Goal: Task Accomplishment & Management: Complete application form

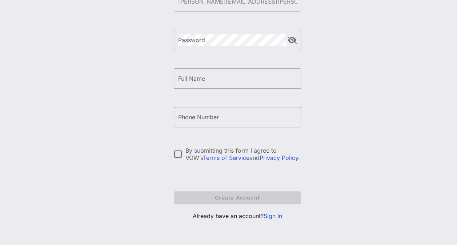
click at [280, 216] on link "Sign In" at bounding box center [273, 215] width 19 height 7
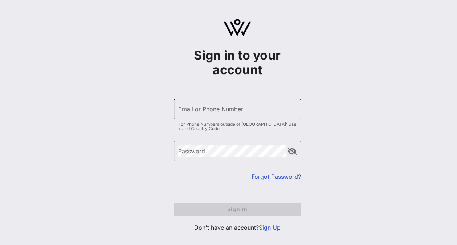
click at [220, 117] on div "Email or Phone Number" at bounding box center [237, 109] width 119 height 20
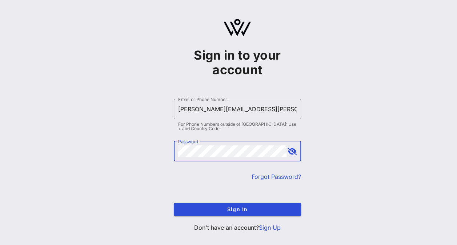
click at [174, 203] on button "Sign In" at bounding box center [237, 209] width 127 height 13
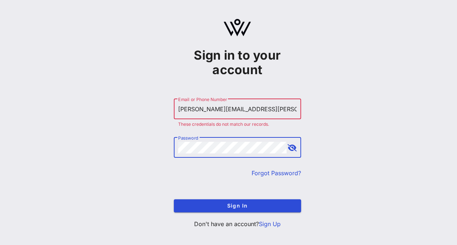
click at [174, 199] on button "Sign In" at bounding box center [237, 205] width 127 height 13
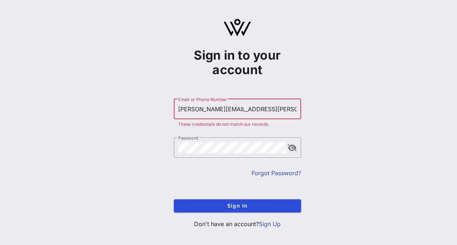
click at [260, 109] on input "Rafael.hurtado@pepsico.com" at bounding box center [237, 109] width 119 height 12
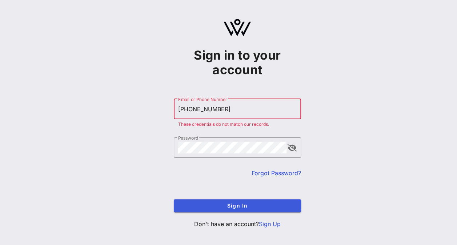
type input "+17736039616"
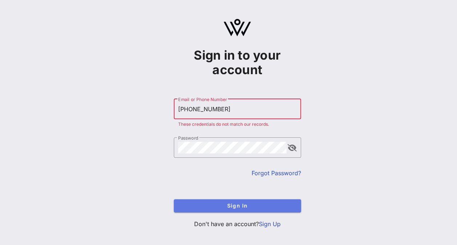
click at [238, 201] on button "Sign In" at bounding box center [237, 205] width 127 height 13
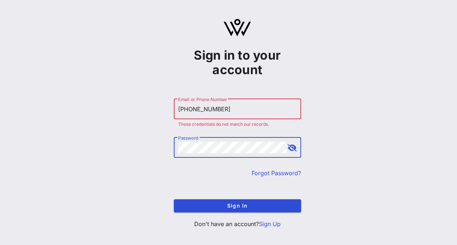
click at [174, 199] on button "Sign In" at bounding box center [237, 205] width 127 height 13
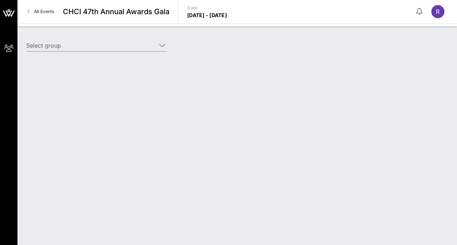
type input "PepsiCo (PepsiCo) [[PERSON_NAME], [PERSON_NAME][EMAIL_ADDRESS][PERSON_NAME][DOM…"
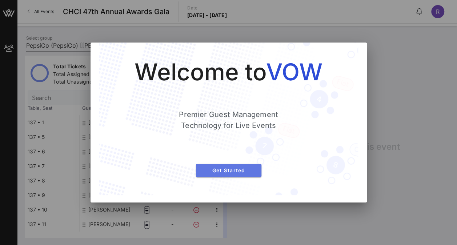
click at [220, 168] on span "Get Started" at bounding box center [229, 170] width 54 height 6
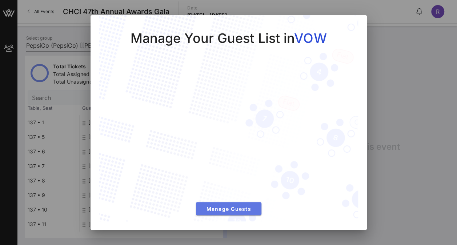
click at [221, 208] on span "Manage Guests" at bounding box center [229, 209] width 54 height 6
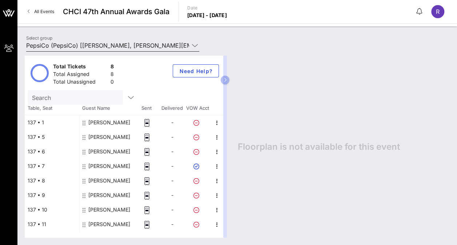
click at [102, 45] on input "PepsiCo (PepsiCo) [[PERSON_NAME], [PERSON_NAME][EMAIL_ADDRESS][PERSON_NAME][DOM…" at bounding box center [107, 46] width 163 height 12
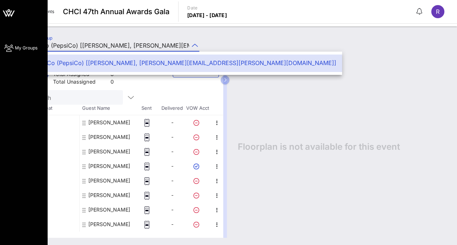
click at [3, 11] on icon at bounding box center [5, 14] width 4 height 6
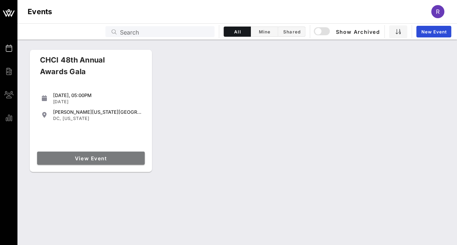
click at [89, 158] on span "View Event" at bounding box center [91, 158] width 102 height 6
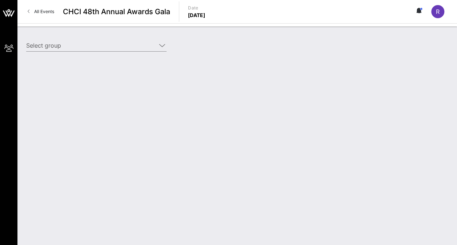
type input "PepsiCo (PepsiCo) [[PERSON_NAME], [PERSON_NAME][EMAIL_ADDRESS][PERSON_NAME][DOM…"
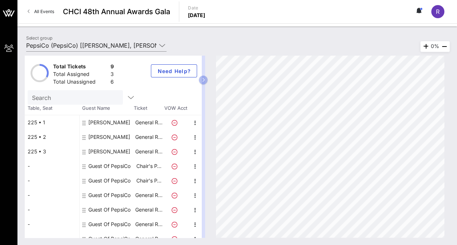
scroll to position [8, 0]
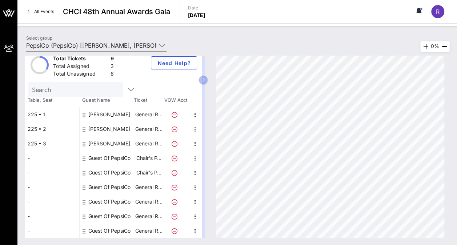
click at [108, 154] on div "Guest Of PepsiCo" at bounding box center [109, 158] width 42 height 15
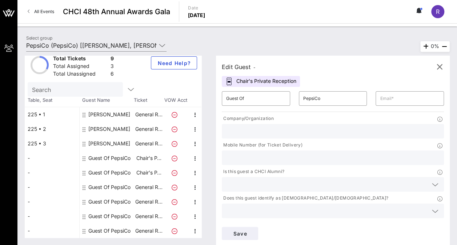
click at [113, 117] on div "[PERSON_NAME]" at bounding box center [109, 114] width 42 height 15
type input "Samantha"
type input "Lozano"
type input "samantha.lozano@pepsico.com"
type input "PepsiCo"
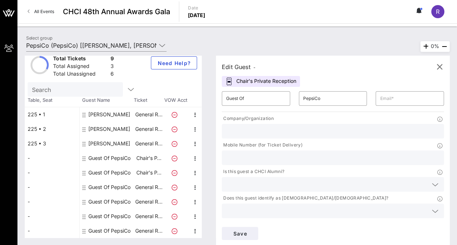
type input "2198880364"
type input "PepsiCo"
click at [113, 128] on div "[PERSON_NAME]" at bounding box center [109, 129] width 42 height 15
type input "Mara"
type input "Candelaria Reardon"
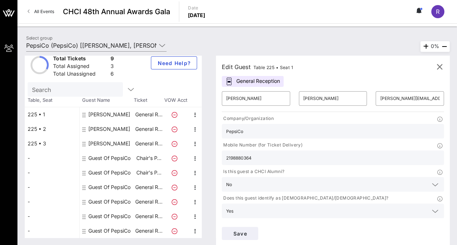
type input "marareardon@yahoo.com"
type input "2197124140"
click at [111, 142] on div "[PERSON_NAME]" at bounding box center [109, 143] width 42 height 15
type input "Stephanie"
type input "Estrada"
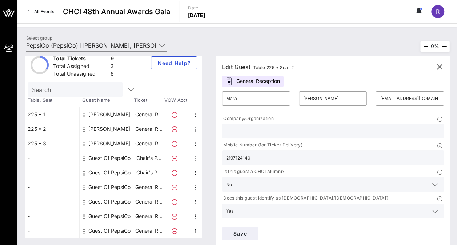
type input "stephanie.estrada@pepsico.com"
type input "PepsiCo"
type input "5107783167"
click at [111, 155] on div "Guest Of PepsiCo" at bounding box center [109, 158] width 42 height 15
type input "Guest Of"
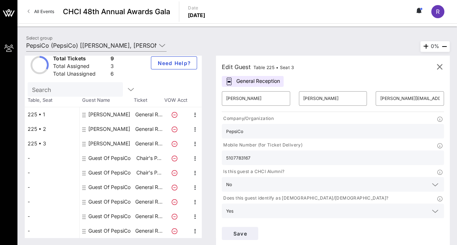
type input "PepsiCo"
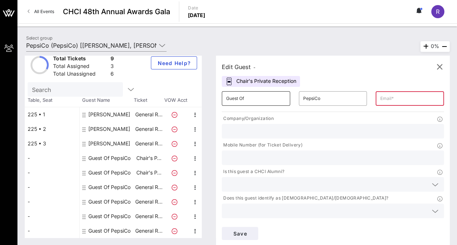
click at [245, 97] on input "Guest Of" at bounding box center [256, 99] width 60 height 12
type input "G"
type input "Deriece"
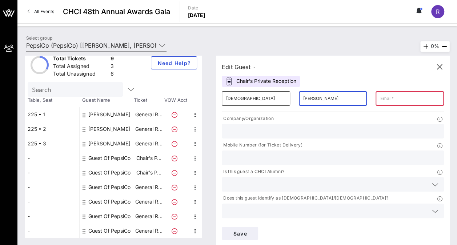
type input "Harrington"
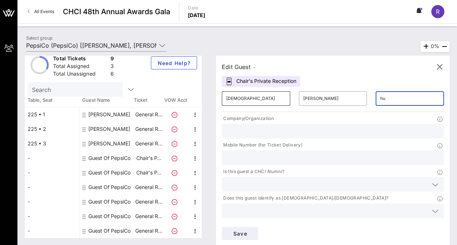
type input "h"
type input "deriece.harrington@pepsico.com"
click at [249, 135] on input "text" at bounding box center [332, 131] width 213 height 9
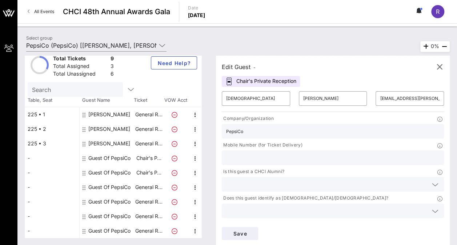
type input "PepsiCo"
type input "13475647717"
click at [243, 177] on div at bounding box center [332, 184] width 213 height 15
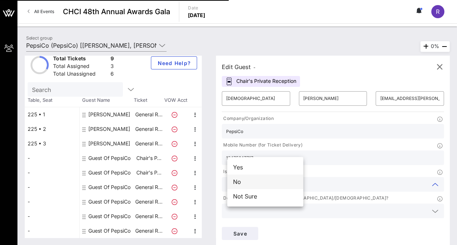
click at [242, 182] on div "No" at bounding box center [265, 181] width 76 height 15
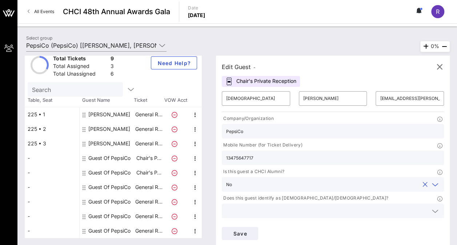
click at [319, 206] on input "text" at bounding box center [327, 210] width 202 height 9
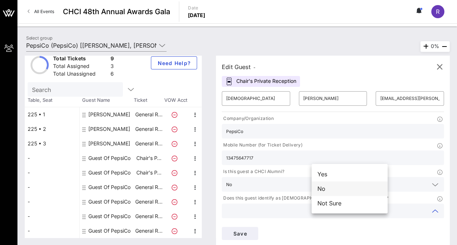
click at [327, 190] on div "No" at bounding box center [350, 188] width 76 height 15
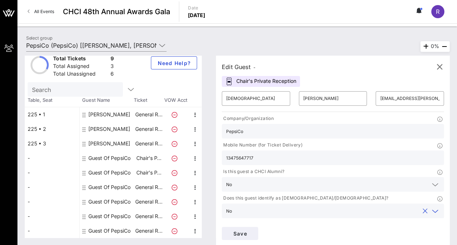
click at [285, 233] on input "text" at bounding box center [327, 237] width 202 height 9
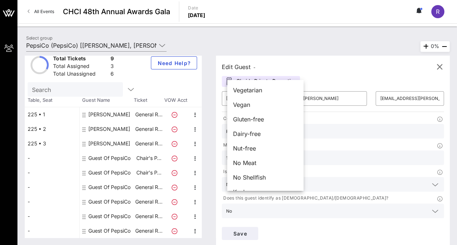
click at [285, 233] on input "text" at bounding box center [327, 237] width 202 height 9
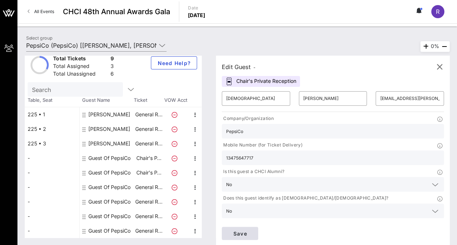
type input "PepsiCo"
click at [252, 230] on span "Save" at bounding box center [240, 233] width 25 height 6
click at [100, 157] on div "Guest Of PepsiCo" at bounding box center [109, 158] width 42 height 15
type input "Guest Of"
type input "PepsiCo"
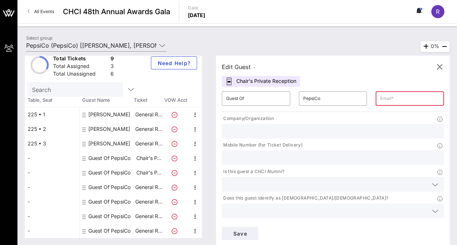
click at [103, 172] on div "Guest Of PepsiCo" at bounding box center [109, 172] width 42 height 15
click at [111, 156] on div "Guest Of PepsiCo" at bounding box center [109, 158] width 42 height 15
click at [110, 156] on div "Guest Of PepsiCo" at bounding box center [109, 158] width 42 height 15
click at [111, 172] on div "Guest Of PepsiCo" at bounding box center [109, 172] width 42 height 15
click at [116, 158] on div "Guest Of PepsiCo" at bounding box center [109, 158] width 42 height 15
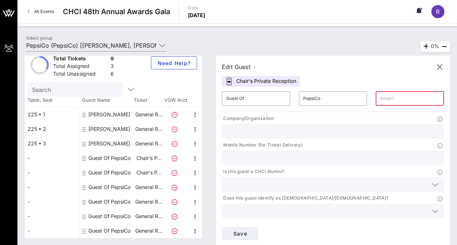
click at [112, 177] on div "Guest Of PepsiCo" at bounding box center [109, 172] width 42 height 15
click at [113, 153] on div "Guest Of PepsiCo" at bounding box center [109, 158] width 42 height 15
click at [102, 158] on div "Guest Of PepsiCo" at bounding box center [109, 158] width 42 height 15
click at [249, 92] on div "Guest Of" at bounding box center [256, 98] width 60 height 15
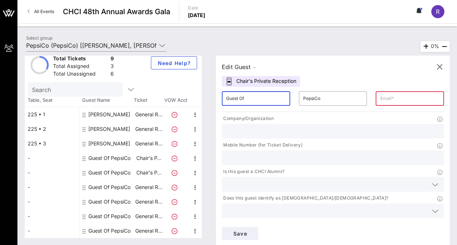
click at [249, 92] on div "Guest Of" at bounding box center [256, 98] width 60 height 15
type input "G"
type input "Rafael"
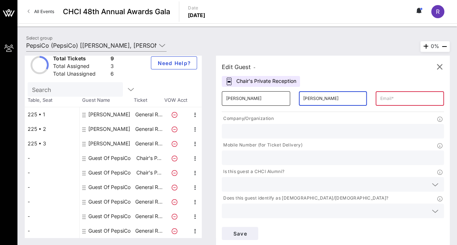
type input "Hurtado"
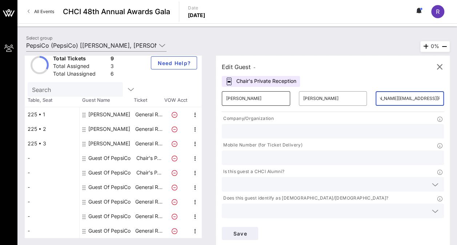
scroll to position [0, 21]
type input "rafael.Hurtado@pepsico.com"
click at [241, 131] on input "text" at bounding box center [332, 131] width 213 height 9
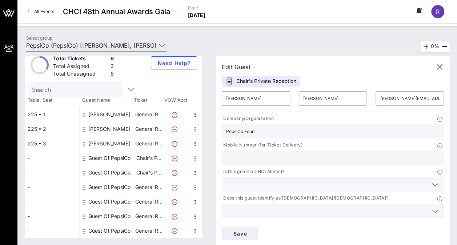
type input "PepsiCo Foundation"
type input "7736039616"
click at [244, 180] on input "text" at bounding box center [327, 184] width 202 height 9
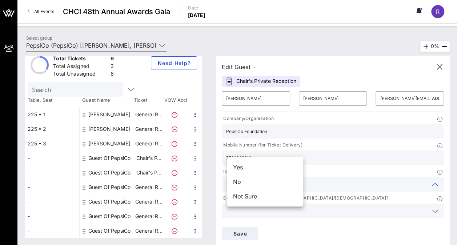
click at [409, 222] on div "Save" at bounding box center [332, 233] width 231 height 22
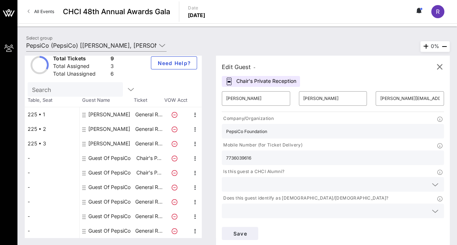
click at [269, 180] on input "text" at bounding box center [327, 184] width 202 height 9
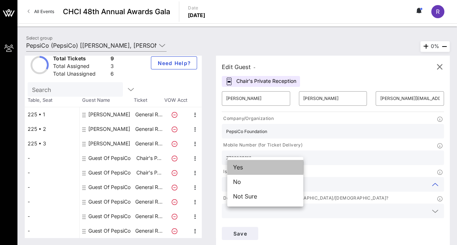
click at [247, 169] on div "Yes" at bounding box center [265, 167] width 76 height 15
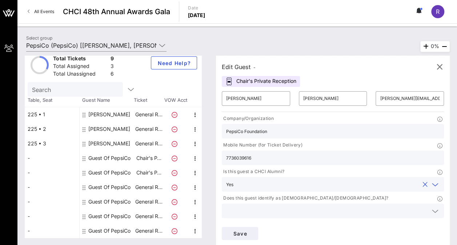
click at [326, 206] on input "text" at bounding box center [327, 210] width 202 height 9
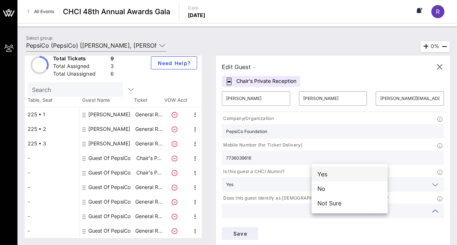
click at [325, 177] on div "Yes" at bounding box center [350, 174] width 76 height 15
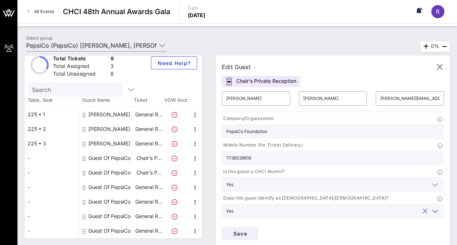
click at [276, 233] on input "text" at bounding box center [327, 237] width 202 height 9
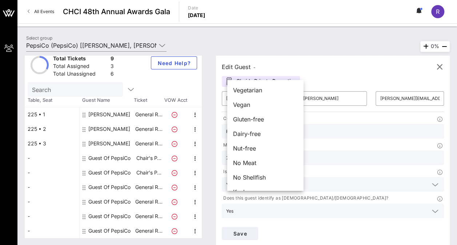
click at [276, 233] on input "text" at bounding box center [327, 237] width 202 height 9
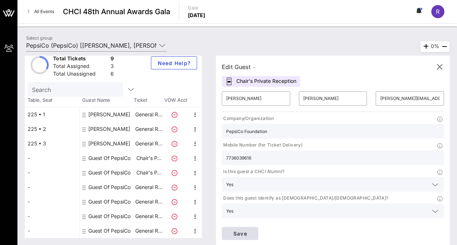
type input "PepsiCo Foundation"
click at [252, 230] on span "Save" at bounding box center [240, 233] width 25 height 6
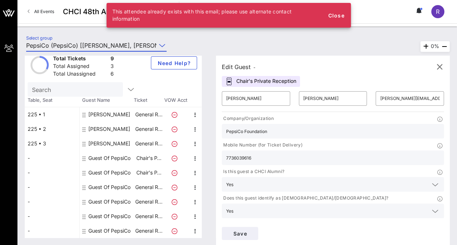
click at [119, 47] on input "PepsiCo (PepsiCo) [[PERSON_NAME], [PERSON_NAME][EMAIL_ADDRESS][PERSON_NAME][DOM…" at bounding box center [91, 46] width 130 height 12
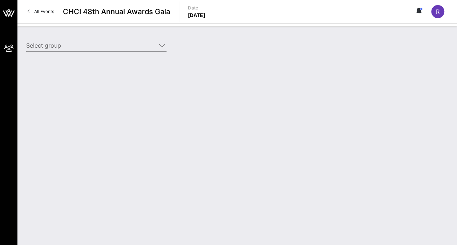
type input "PepsiCo (PepsiCo) [[PERSON_NAME], [PERSON_NAME][EMAIL_ADDRESS][PERSON_NAME][DOM…"
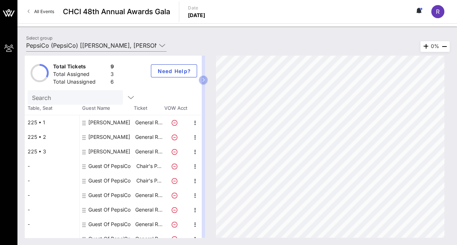
click at [121, 121] on div "[PERSON_NAME]" at bounding box center [109, 122] width 42 height 15
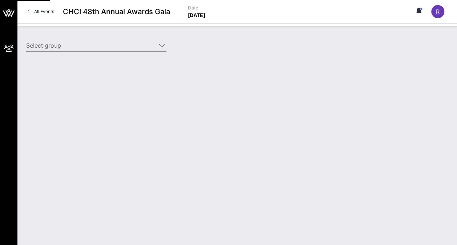
type input "PepsiCo (PepsiCo) [[PERSON_NAME], [PERSON_NAME][EMAIL_ADDRESS][PERSON_NAME][DOM…"
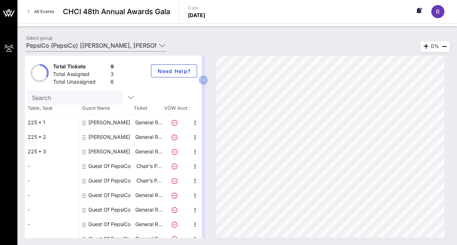
click at [103, 164] on div "Guest Of PepsiCo" at bounding box center [109, 166] width 42 height 15
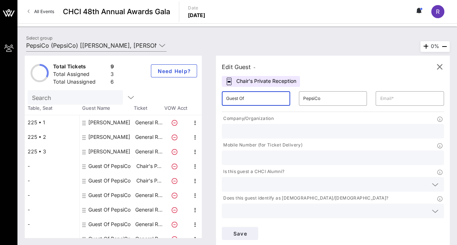
click at [253, 101] on input "Guest Of" at bounding box center [256, 99] width 60 height 12
type input "G"
type input "[PERSON_NAME]"
type input "hurtadorafa3120@gmail.com"
type input "PepsiCo Foundation"
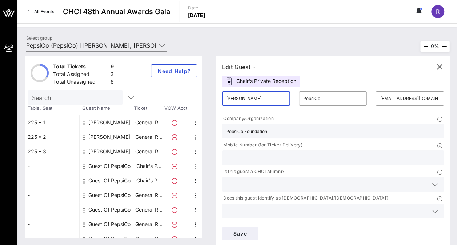
type input "7736039616"
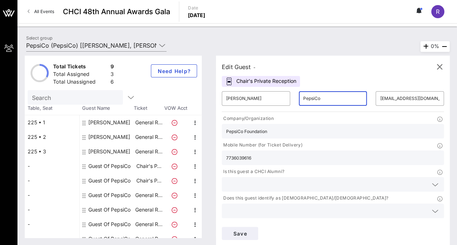
click at [321, 99] on input "PepsiCo" at bounding box center [333, 99] width 60 height 12
type input "Hurtado"
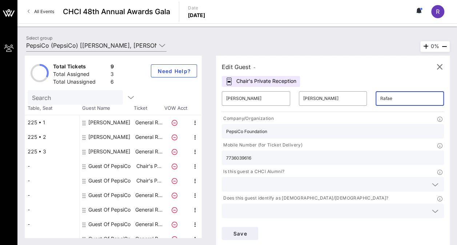
type input "Rafael.hurtado@pepsico.com"
click at [284, 180] on input "text" at bounding box center [327, 184] width 202 height 9
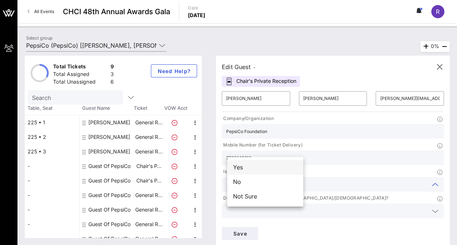
click at [262, 167] on div "Yes" at bounding box center [265, 167] width 76 height 15
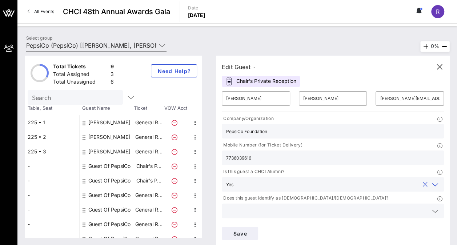
click at [345, 206] on input "text" at bounding box center [327, 210] width 202 height 9
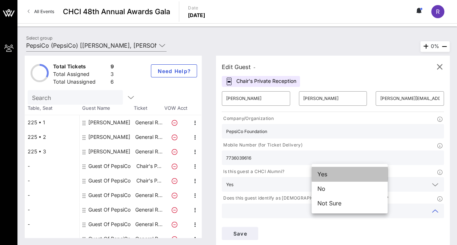
click at [332, 174] on div "Yes" at bounding box center [350, 174] width 76 height 15
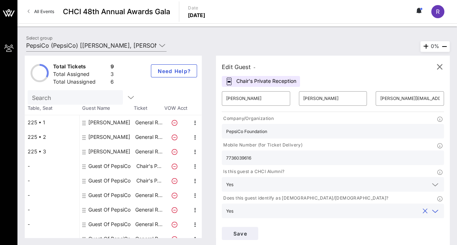
click at [280, 233] on input "text" at bounding box center [327, 237] width 202 height 9
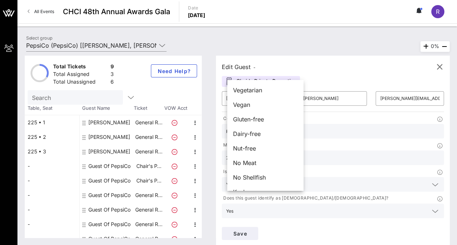
click at [280, 233] on input "text" at bounding box center [327, 237] width 202 height 9
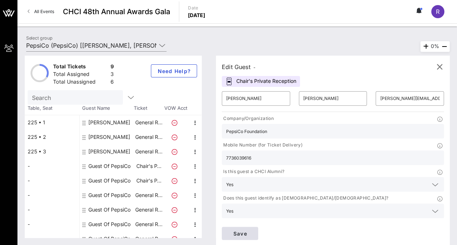
type input "PepsiCo Foundation"
click at [258, 227] on button "Save" at bounding box center [240, 233] width 36 height 13
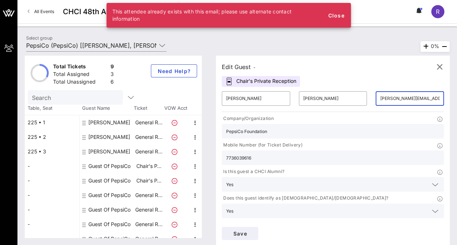
click at [380, 99] on input "Rafael.hurtado@pepsico.com" at bounding box center [410, 99] width 60 height 12
click at [380, 99] on input "@pepsico.com" at bounding box center [410, 99] width 60 height 12
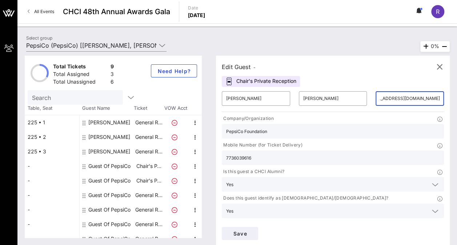
scroll to position [0, 21]
type input "hurtadorafa3120@gmail.com"
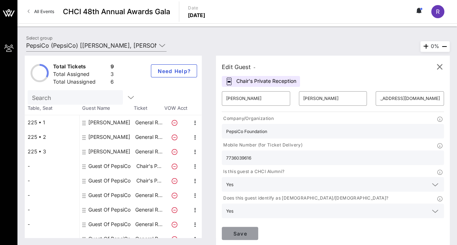
click at [258, 227] on button "Save" at bounding box center [240, 233] width 36 height 13
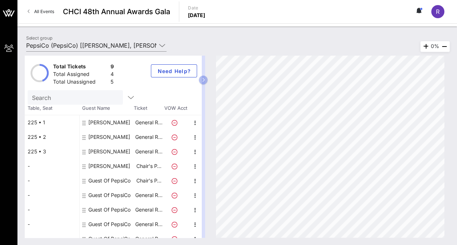
click at [97, 179] on div "Guest Of PepsiCo" at bounding box center [109, 180] width 42 height 15
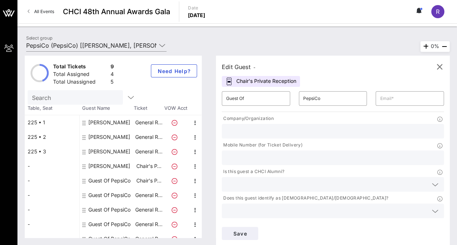
click at [100, 193] on div "Guest Of PepsiCo" at bounding box center [109, 195] width 42 height 15
click at [252, 102] on input "Guest Of" at bounding box center [256, 99] width 60 height 12
type input "G"
type input "Ryan"
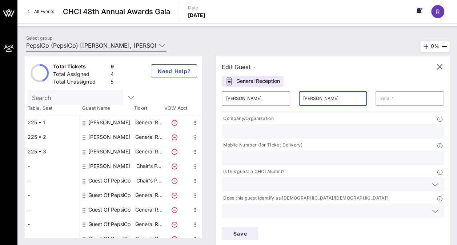
type input "Middleton"
click at [122, 123] on div "[PERSON_NAME]" at bounding box center [109, 122] width 42 height 15
type input "Samantha"
type input "Lozano"
type input "samantha.lozano@pepsico.com"
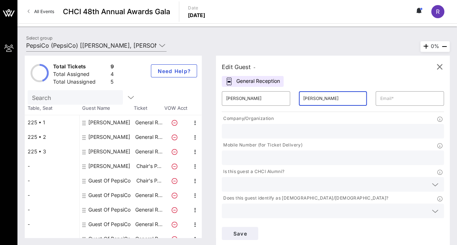
type input "PepsiCo"
type input "2198880364"
type input "PepsiCo"
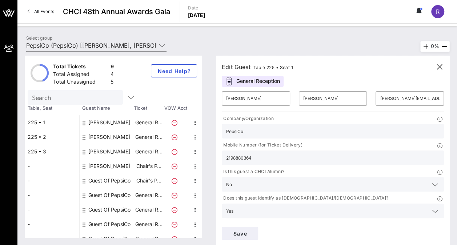
scroll to position [8, 0]
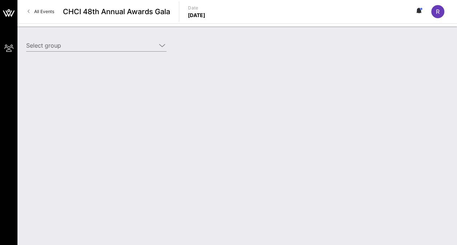
type input "PepsiCo (PepsiCo) [[PERSON_NAME], [PERSON_NAME][EMAIL_ADDRESS][PERSON_NAME][DOM…"
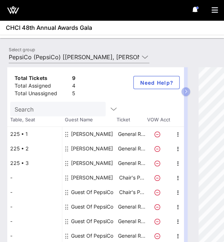
scroll to position [15, 0]
